Goal: Find specific page/section: Find specific page/section

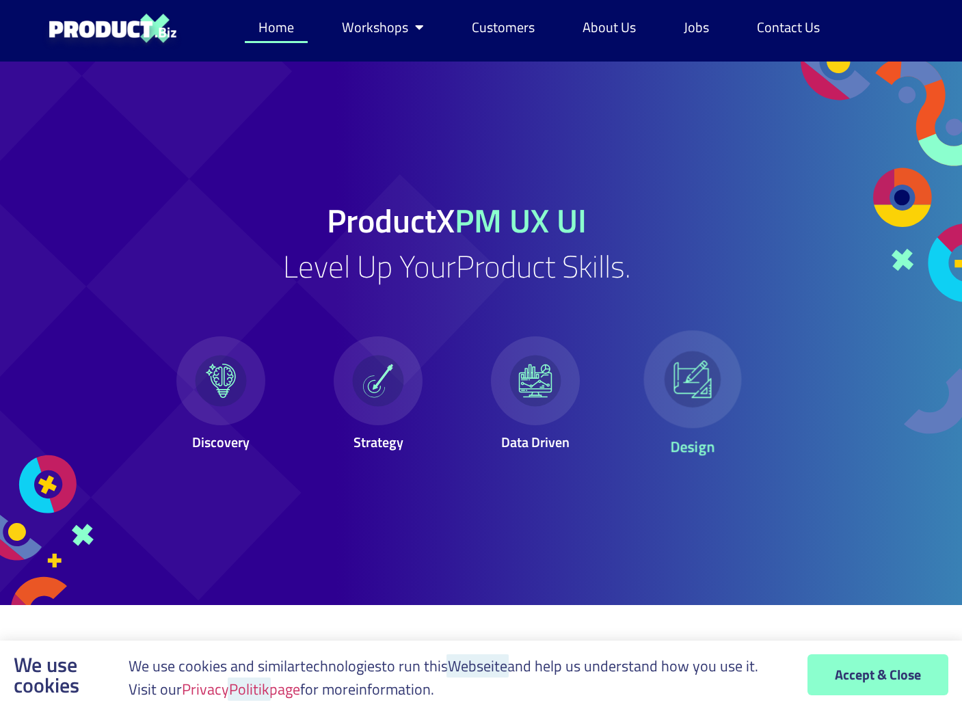
click at [706, 381] on icon at bounding box center [693, 379] width 38 height 38
click at [703, 34] on link "Jobs" at bounding box center [696, 27] width 53 height 31
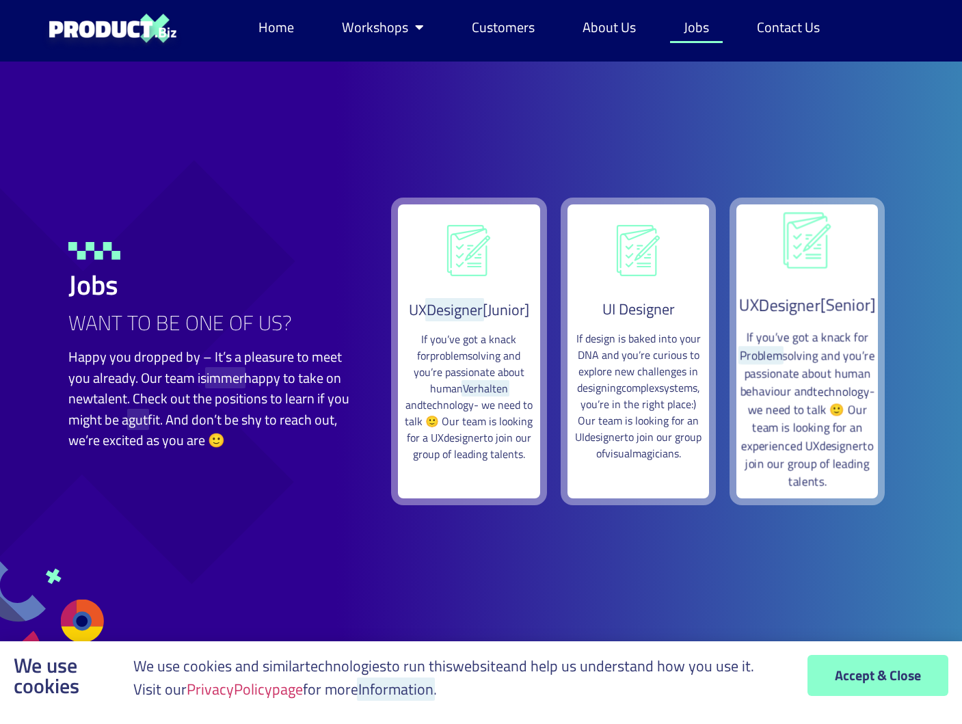
click at [809, 247] on icon at bounding box center [807, 240] width 57 height 57
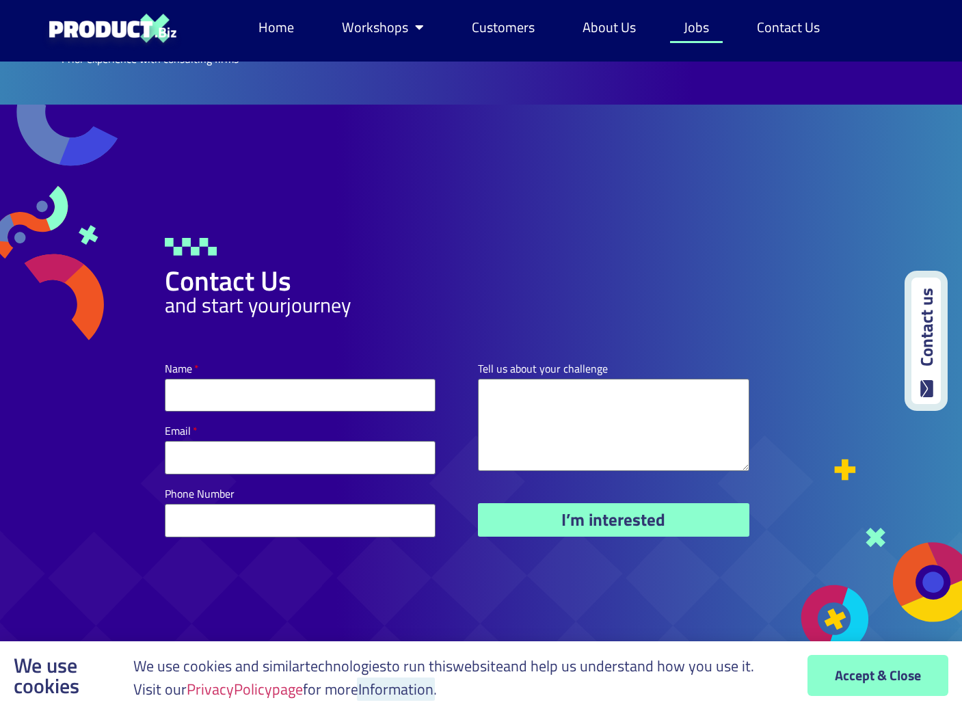
scroll to position [2400, 0]
